Goal: Check status

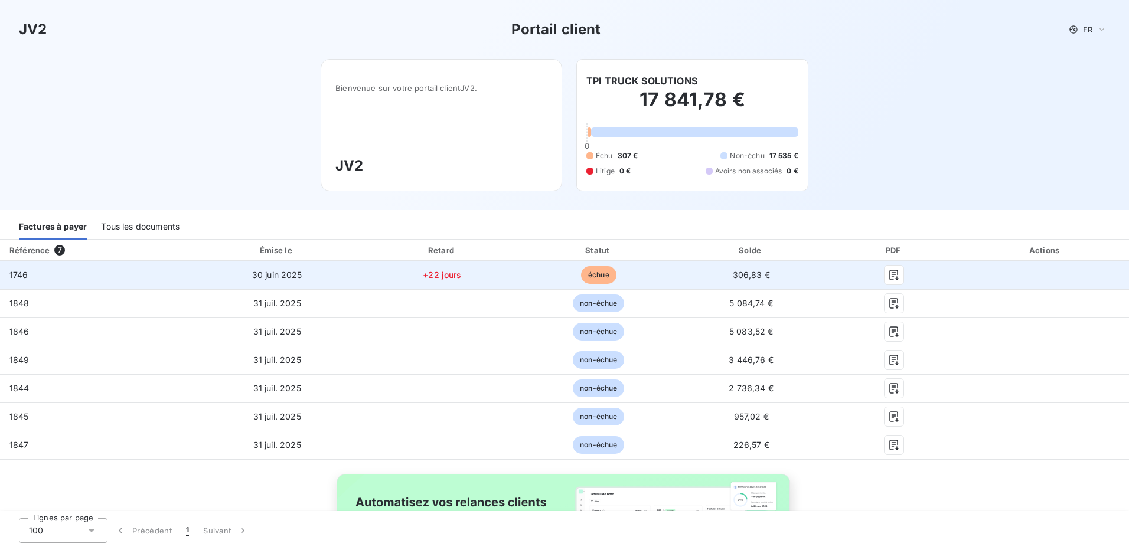
click at [553, 273] on td "échue" at bounding box center [598, 275] width 155 height 28
click at [890, 274] on icon "button" at bounding box center [894, 275] width 9 height 11
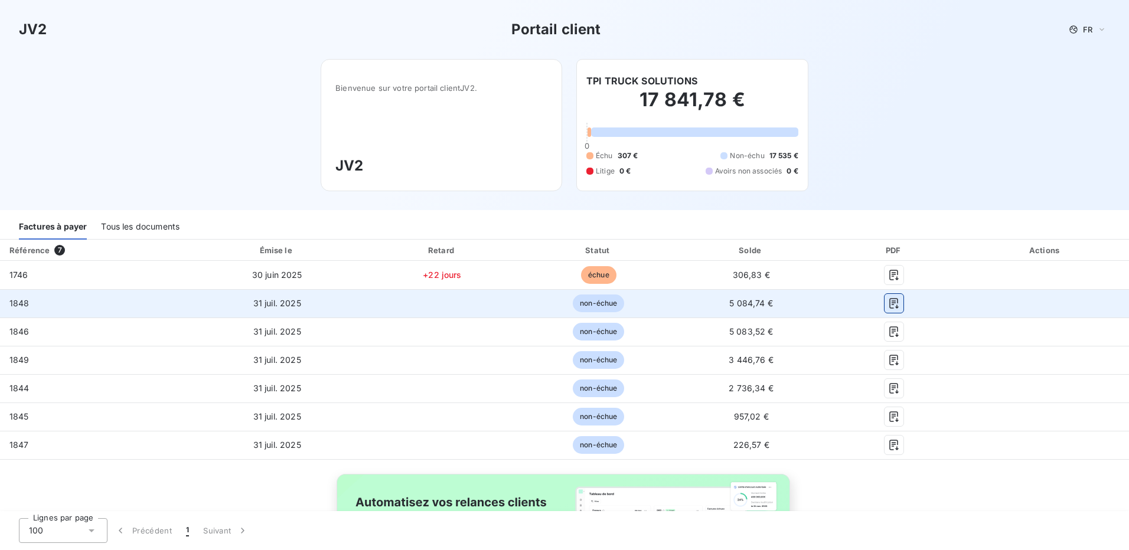
click at [888, 302] on icon "button" at bounding box center [894, 304] width 12 height 12
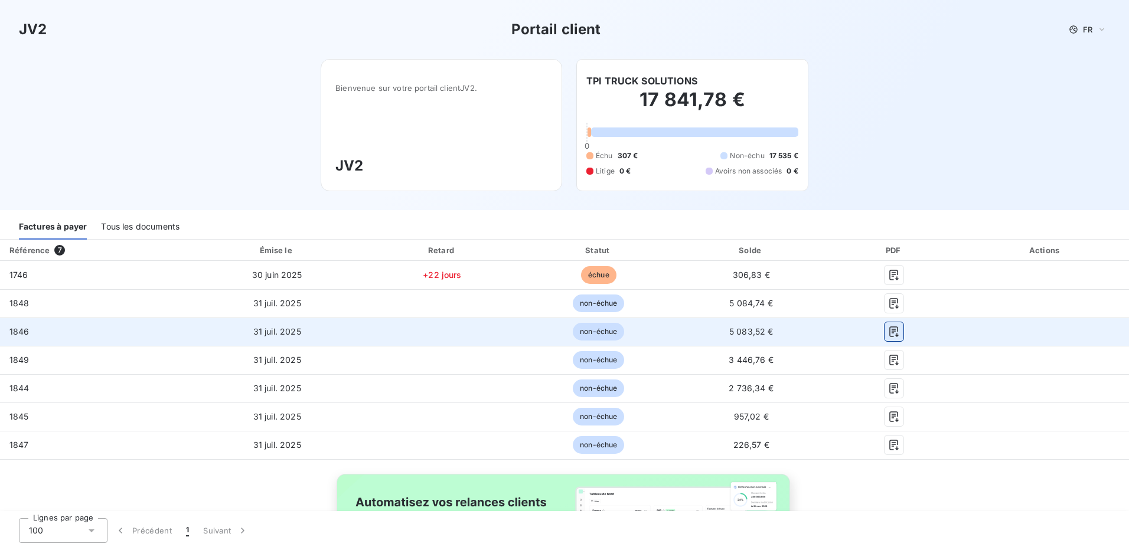
click at [890, 329] on icon "button" at bounding box center [894, 331] width 9 height 11
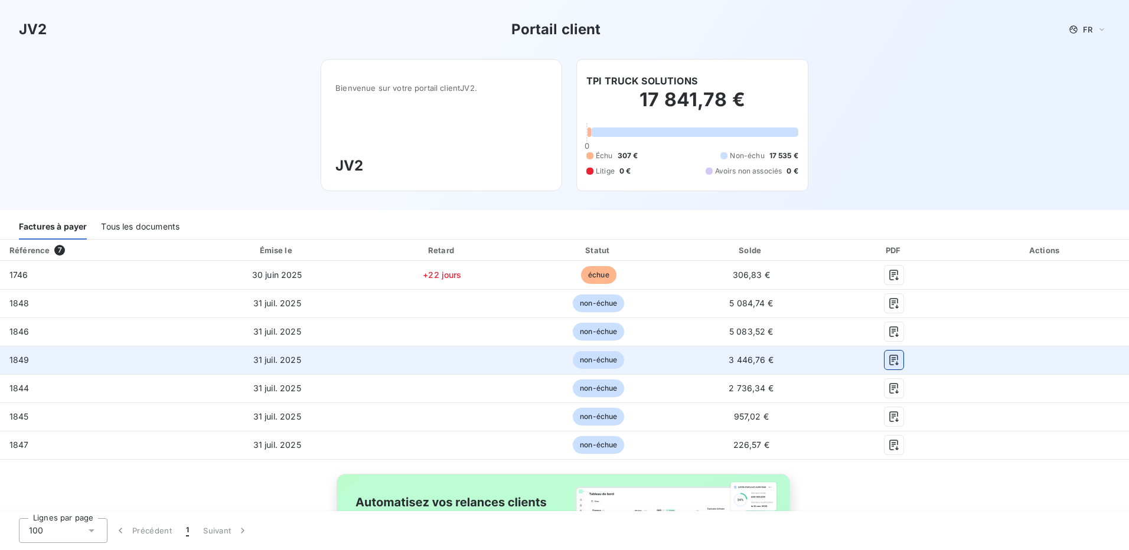
click at [890, 364] on icon "button" at bounding box center [894, 360] width 9 height 11
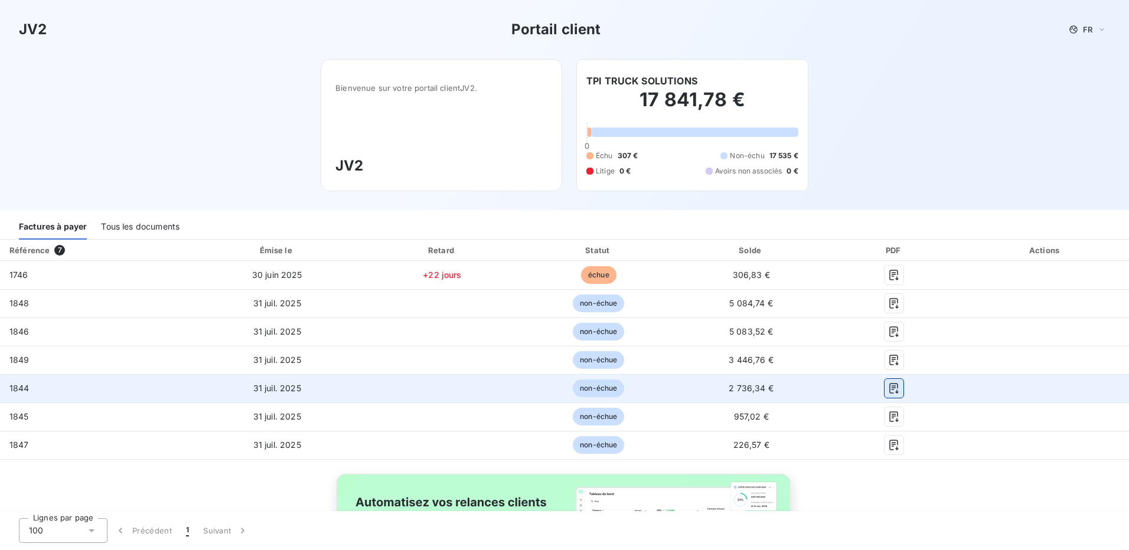
click at [892, 387] on icon "button" at bounding box center [894, 389] width 12 height 12
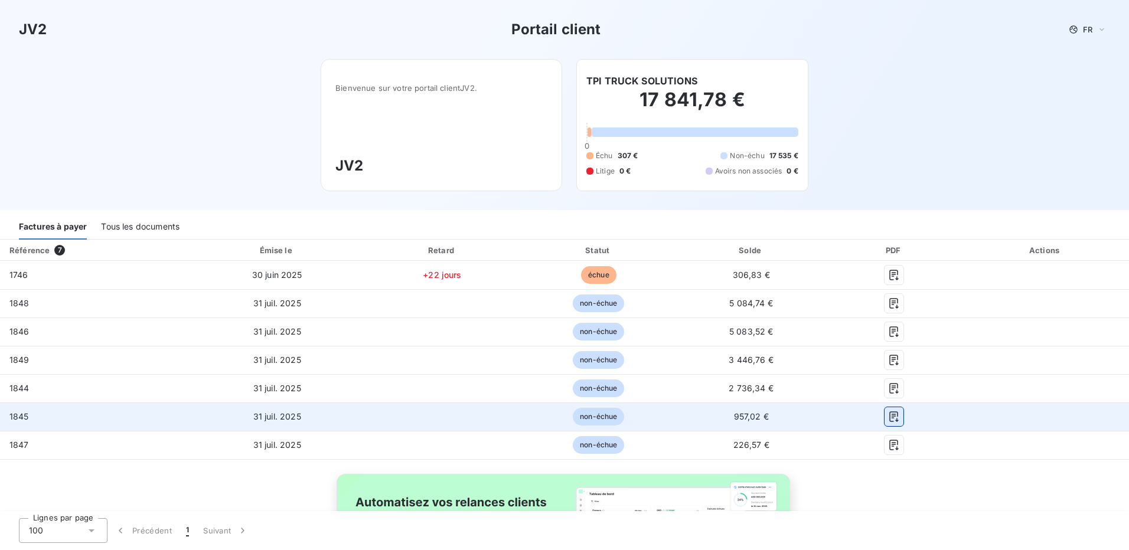
click at [892, 417] on icon "button" at bounding box center [894, 417] width 12 height 12
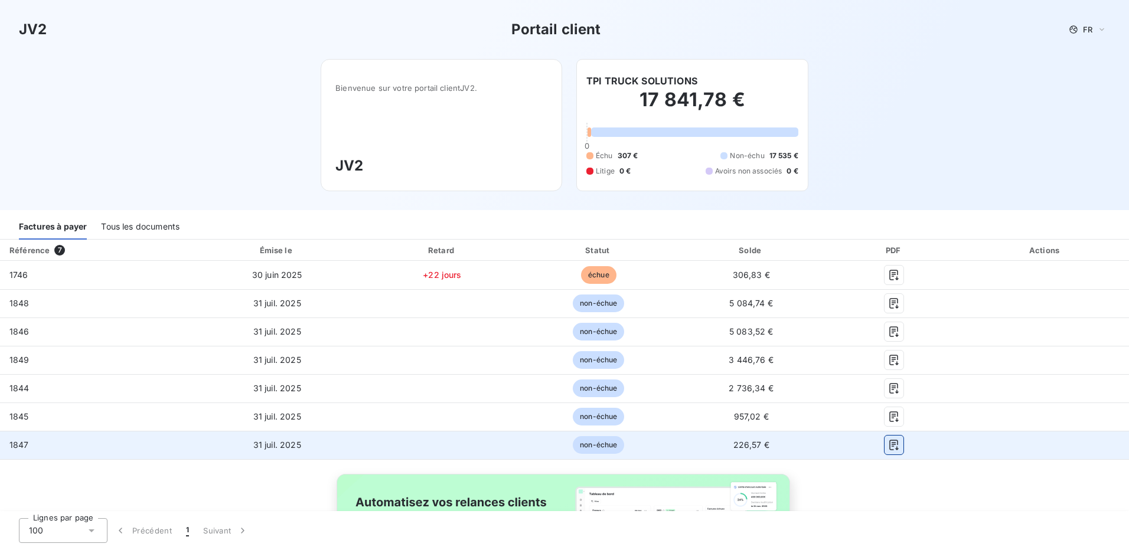
click at [888, 448] on icon "button" at bounding box center [894, 445] width 12 height 12
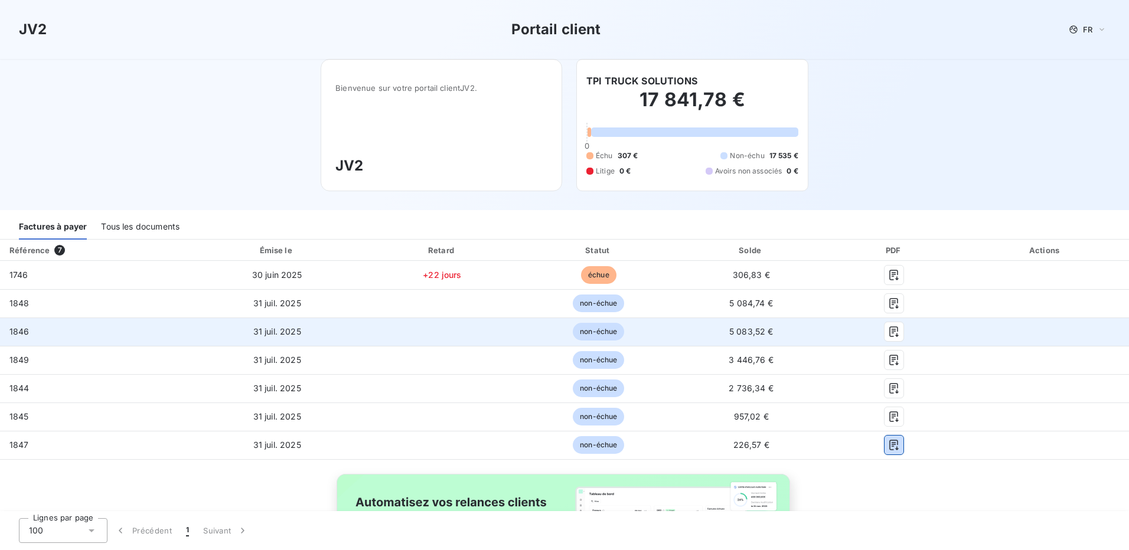
scroll to position [48, 0]
